Goal: Share content: Share content

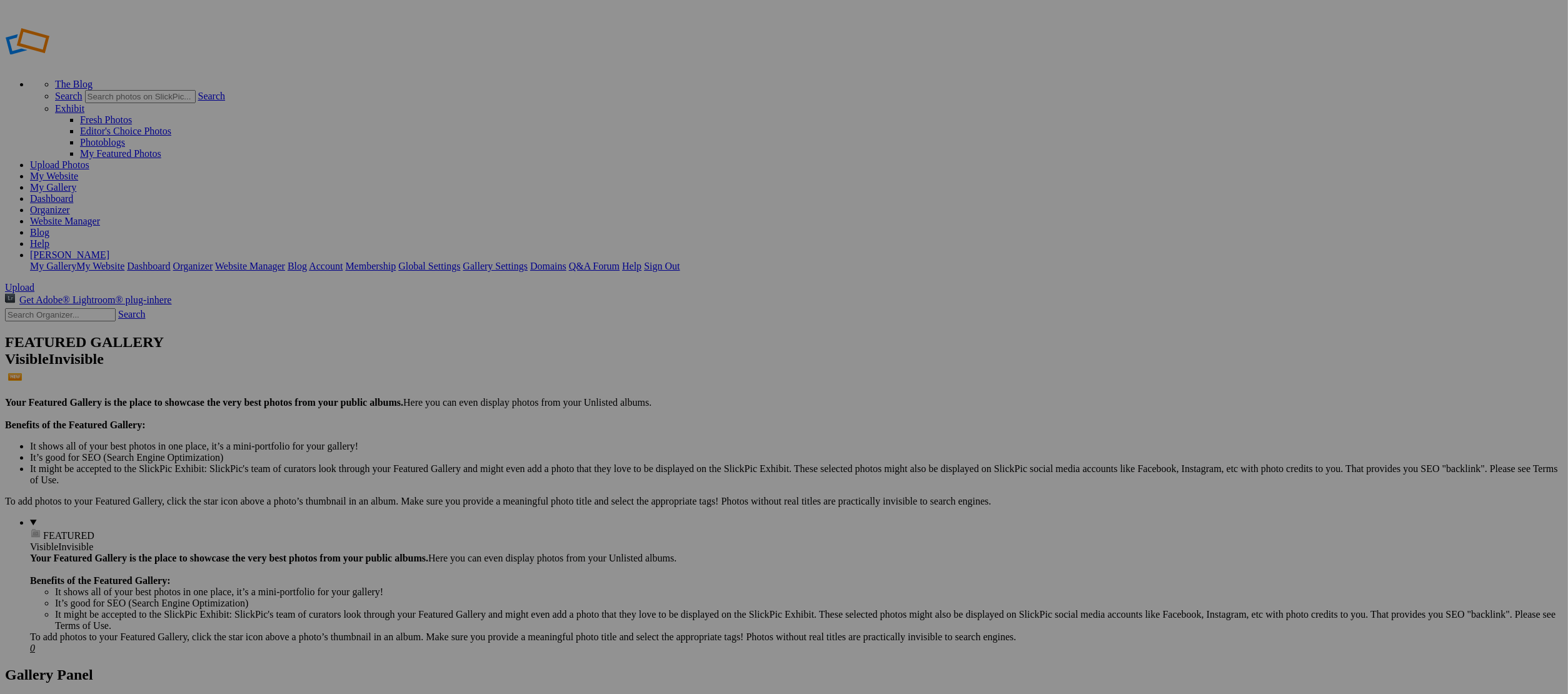
click at [690, 363] on input "text" at bounding box center [686, 370] width 136 height 13
type input "127 [PERSON_NAME]"
click at [673, 409] on span "Create" at bounding box center [659, 415] width 26 height 11
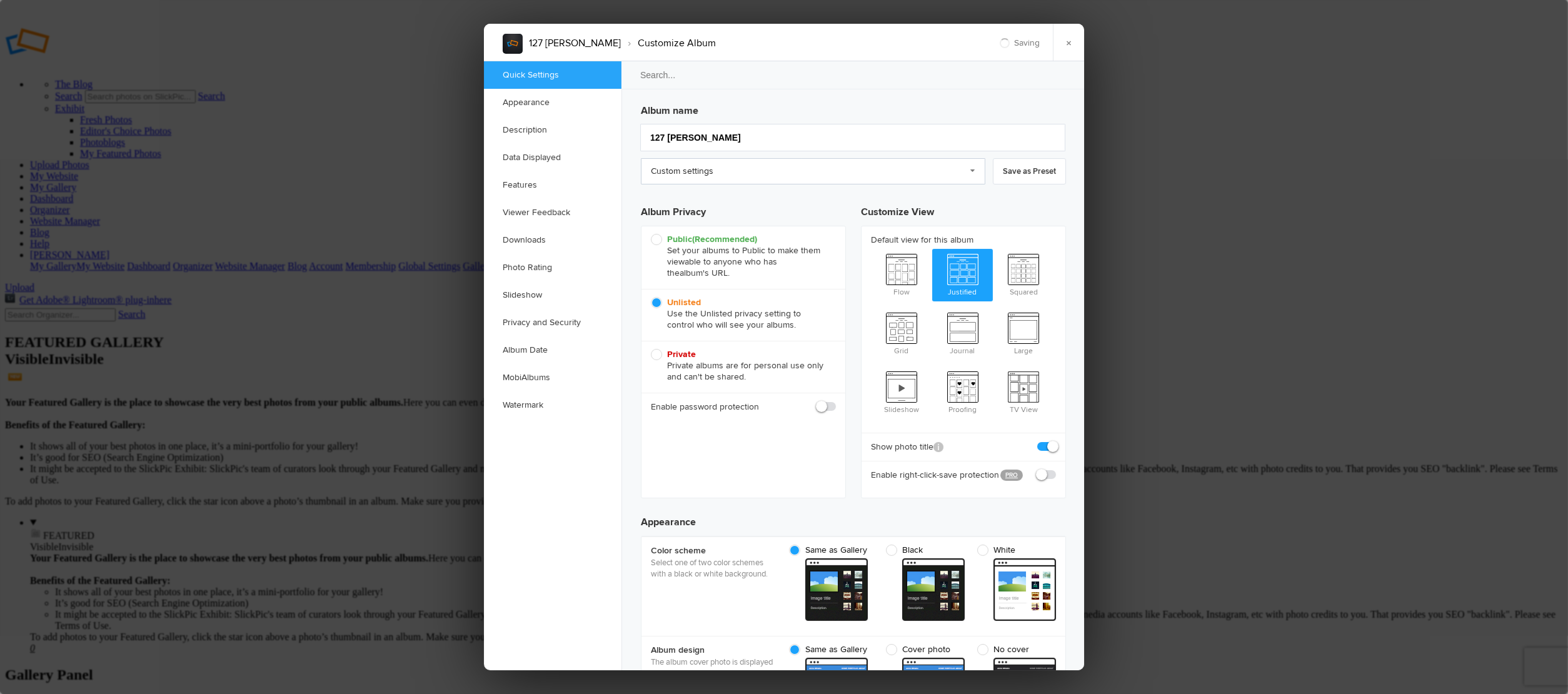
click at [674, 172] on link "Custom settings" at bounding box center [812, 171] width 344 height 26
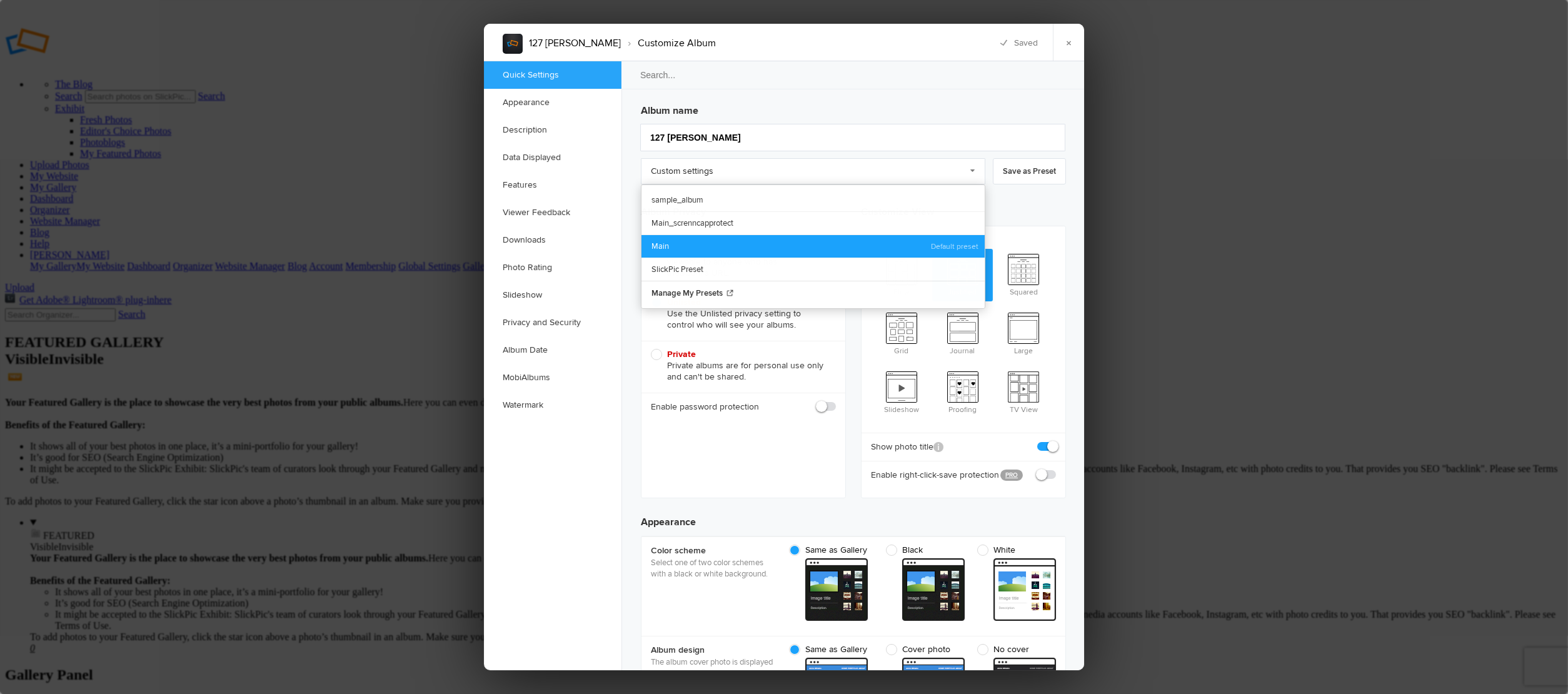
click at [669, 238] on link "Main" at bounding box center [813, 246] width 344 height 23
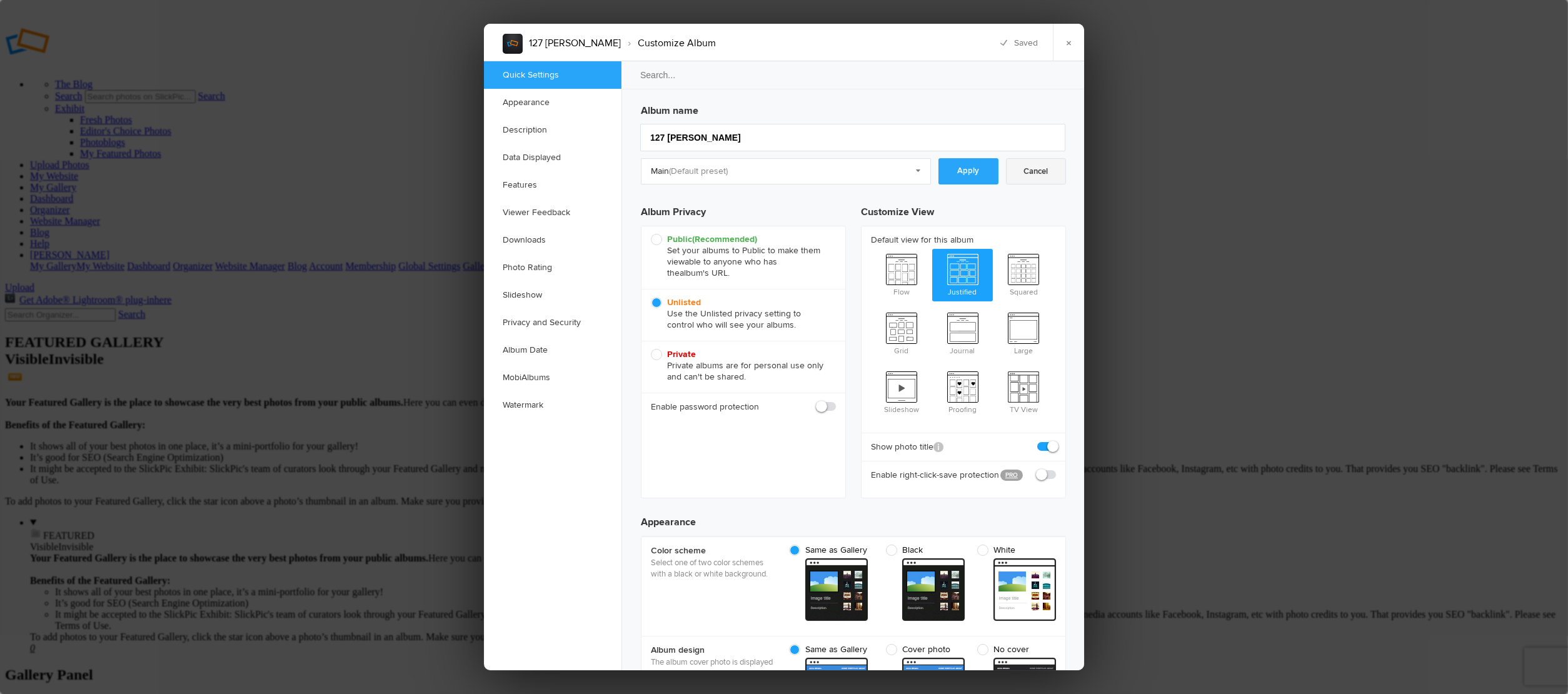
click at [1007, 164] on link "Cancel" at bounding box center [1036, 171] width 60 height 26
click at [979, 165] on link "Custom settings" at bounding box center [812, 171] width 344 height 26
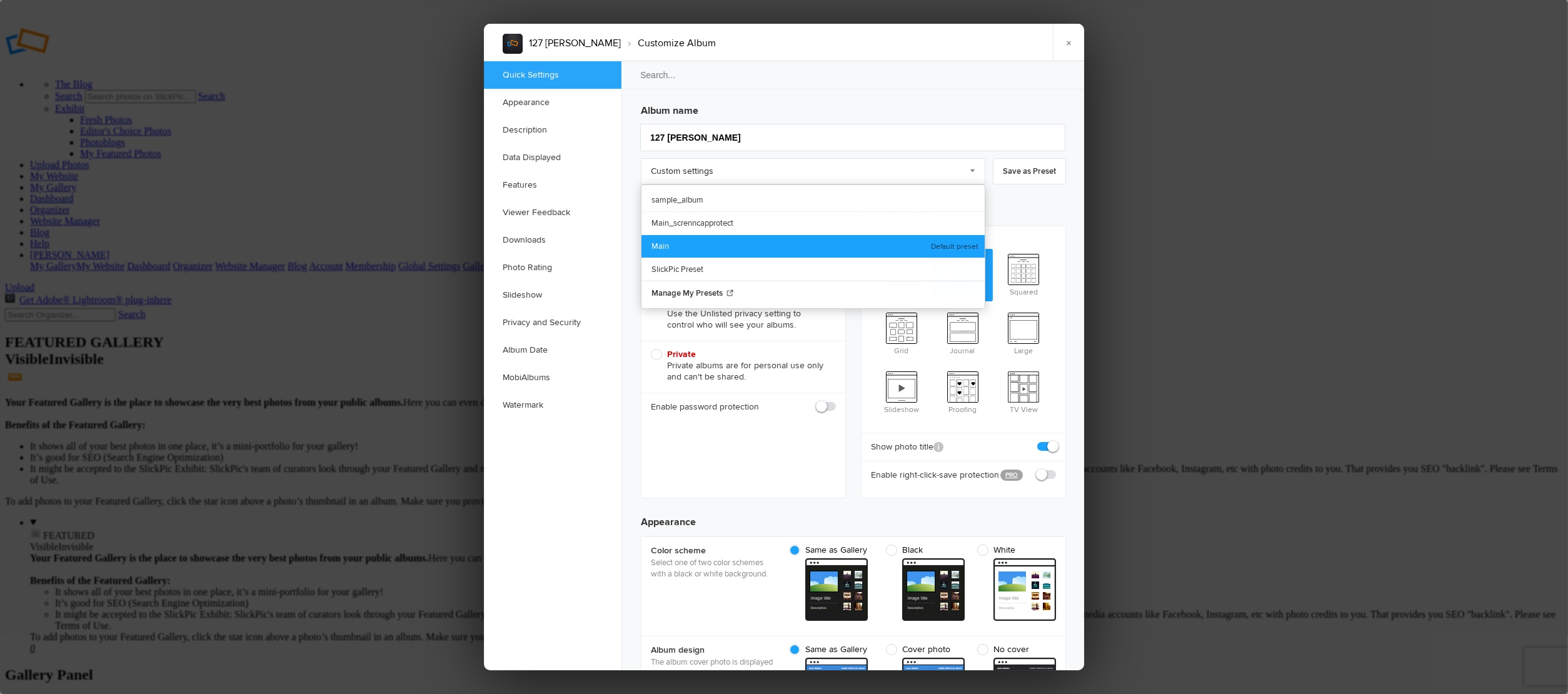
drag, startPoint x: 790, startPoint y: 243, endPoint x: 896, endPoint y: 205, distance: 112.6
click at [791, 243] on link "Main" at bounding box center [813, 246] width 344 height 23
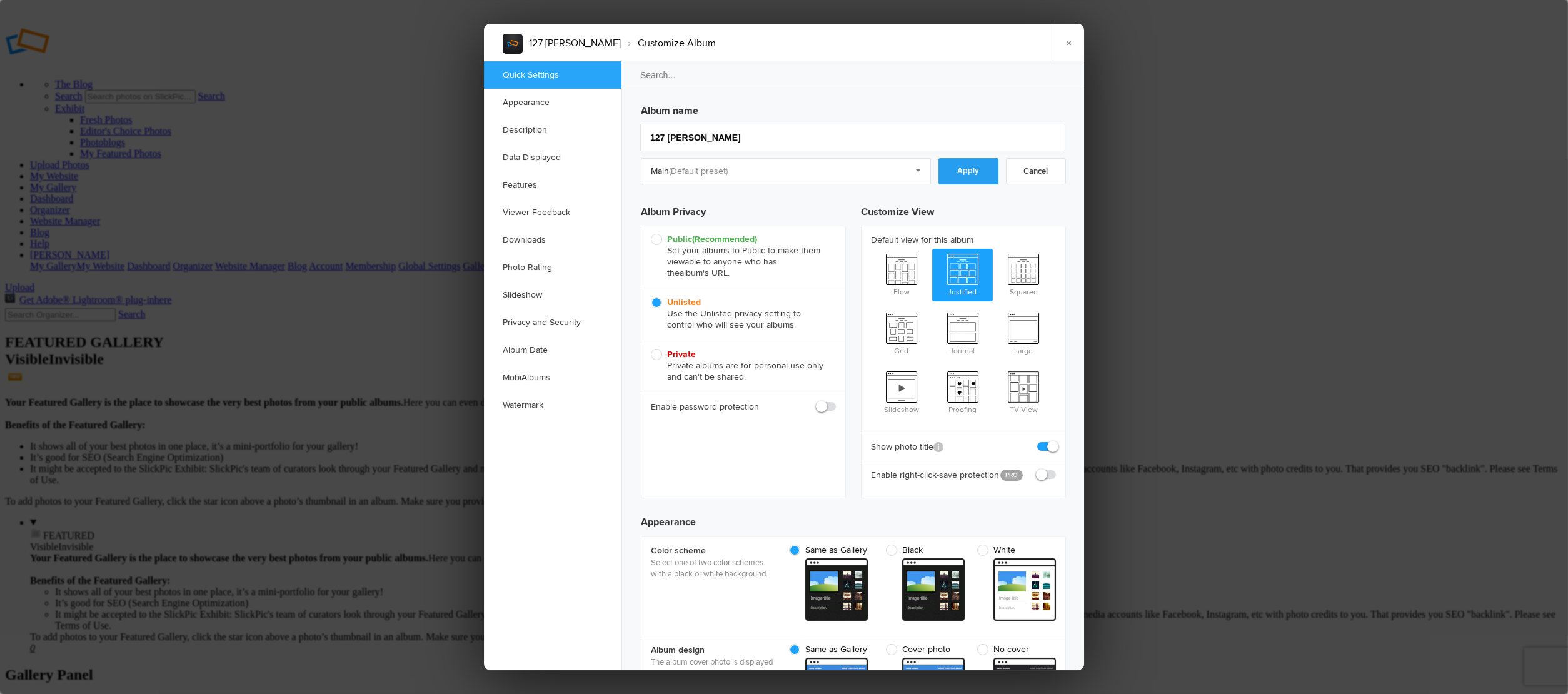
click at [981, 173] on link "Apply" at bounding box center [969, 171] width 60 height 26
checkbox input "true"
click at [1073, 48] on link "×" at bounding box center [1068, 42] width 31 height 37
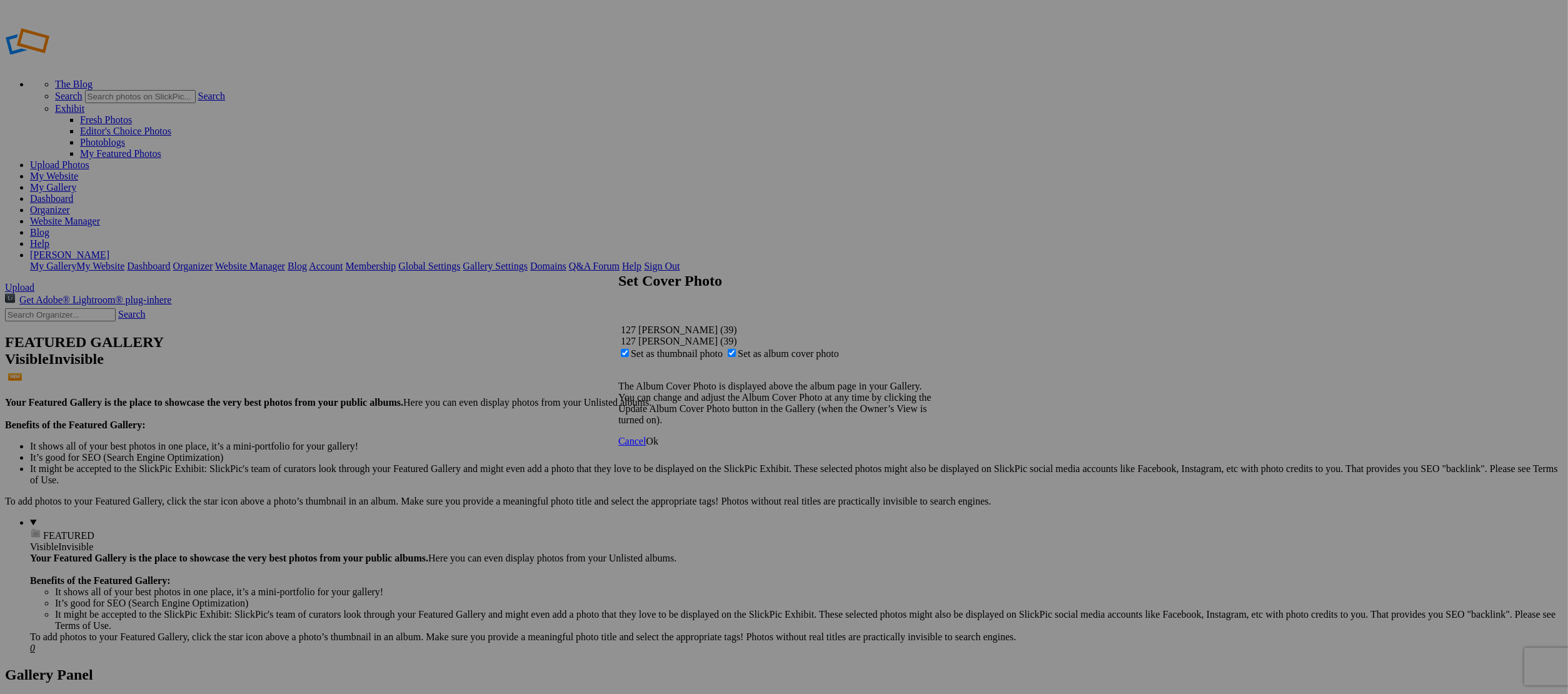
click at [659, 447] on span "Ok" at bounding box center [652, 441] width 13 height 11
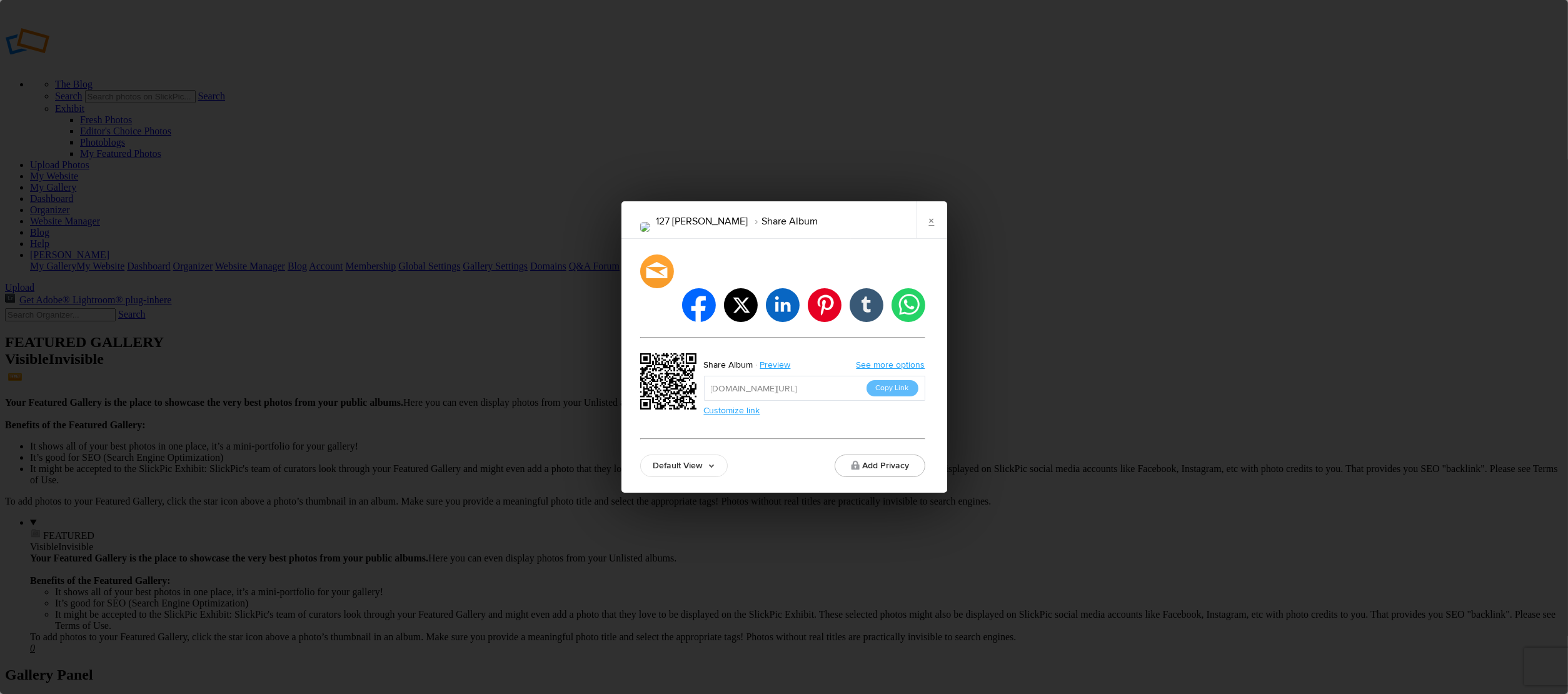
drag, startPoint x: 903, startPoint y: 372, endPoint x: 913, endPoint y: 347, distance: 26.9
click at [903, 380] on button "Copy Link" at bounding box center [893, 388] width 52 height 16
click at [933, 238] on link "×" at bounding box center [932, 219] width 31 height 37
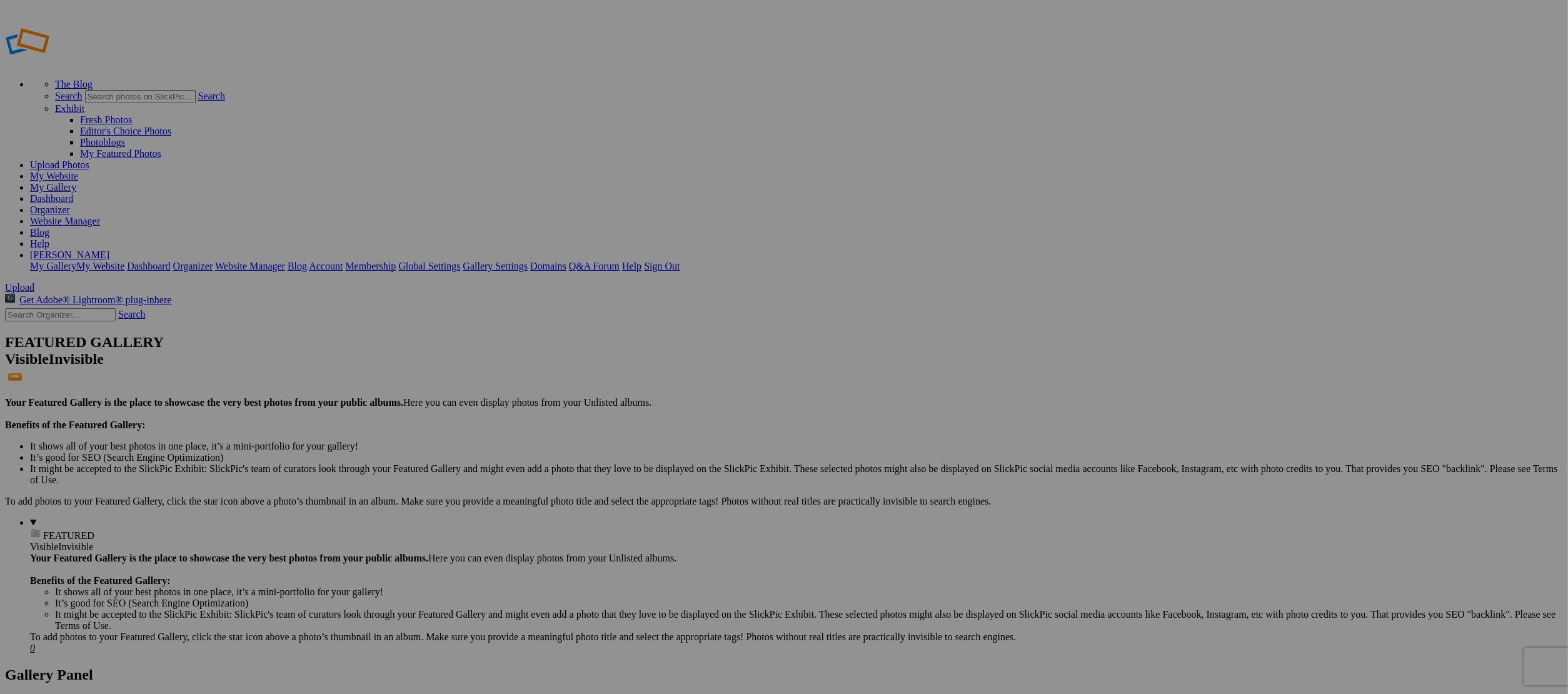
type input "127 [PERSON_NAME]"
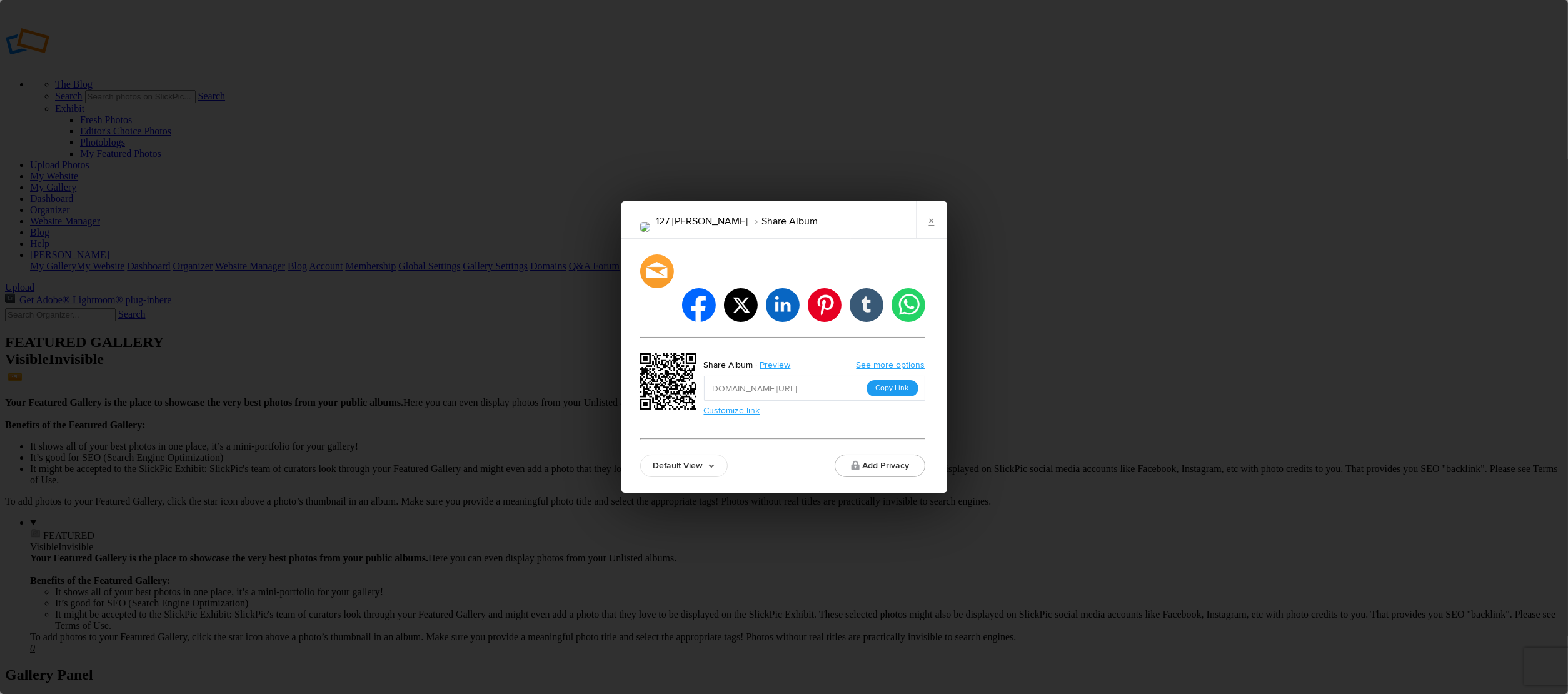
click at [904, 380] on button "Copy Link" at bounding box center [893, 388] width 52 height 16
drag, startPoint x: 936, startPoint y: 243, endPoint x: 896, endPoint y: 237, distance: 40.4
click at [936, 238] on link "×" at bounding box center [932, 219] width 31 height 37
